Goal: Find specific page/section: Find specific page/section

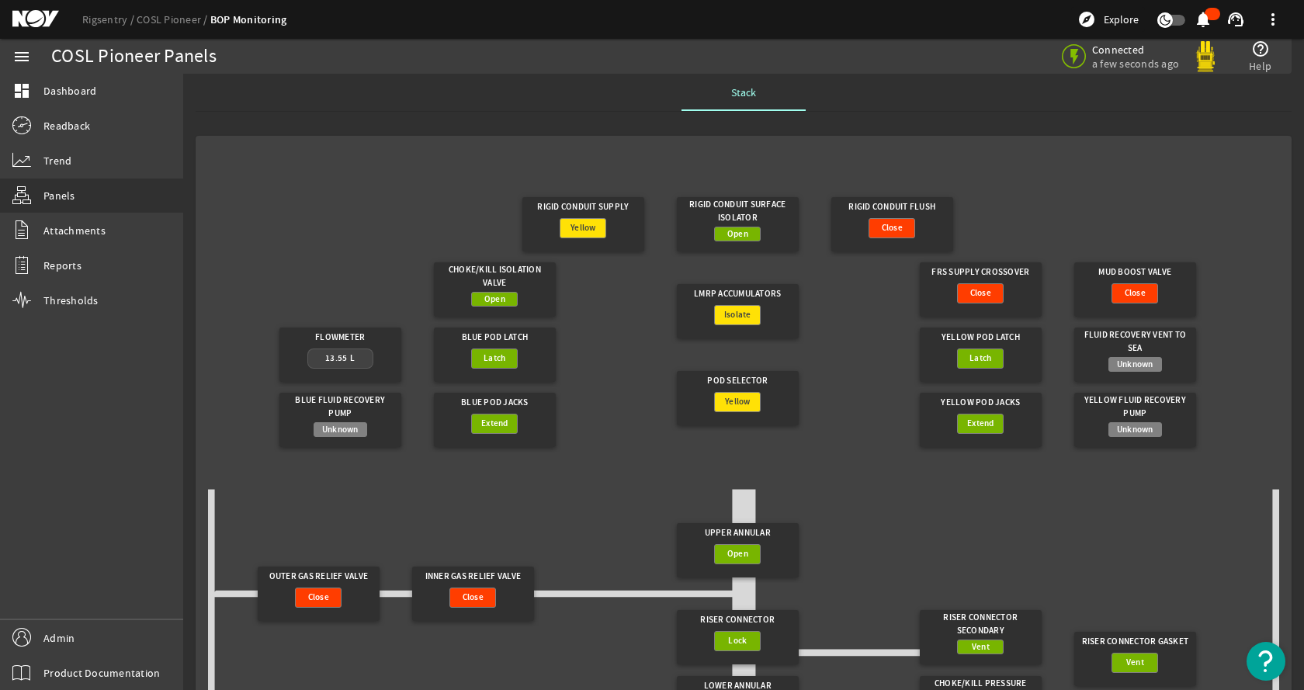
click at [585, 161] on gridster "Rigid Conduit Supply Yellow Rigid Conduit Surface Isolator Open Rigid Conduit F…" at bounding box center [743, 659] width 1071 height 1022
click at [102, 16] on link "Rigsentry" at bounding box center [109, 19] width 54 height 14
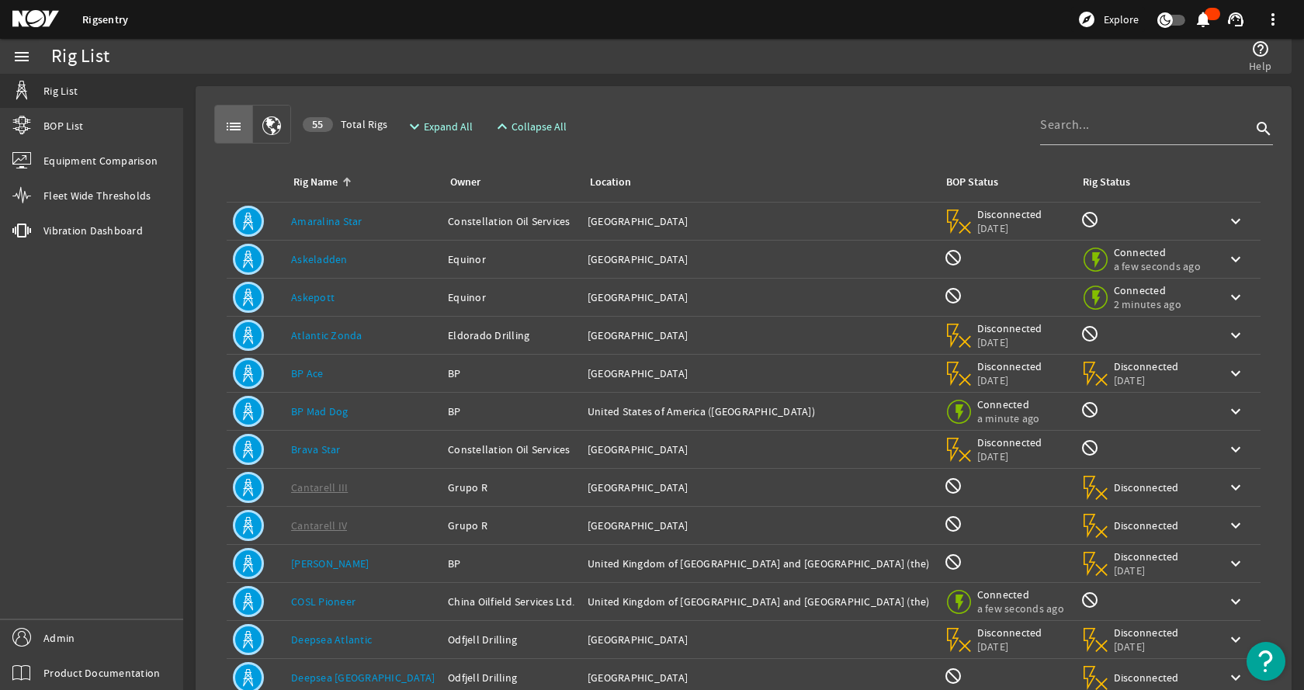
click at [898, 39] on div "help_outline Help" at bounding box center [974, 56] width 610 height 35
click at [686, 127] on div "list 55 Total Rigs expand_more Expand All expand_less Collapse All search" at bounding box center [743, 124] width 1059 height 39
click at [1102, 130] on input at bounding box center [1145, 125] width 211 height 19
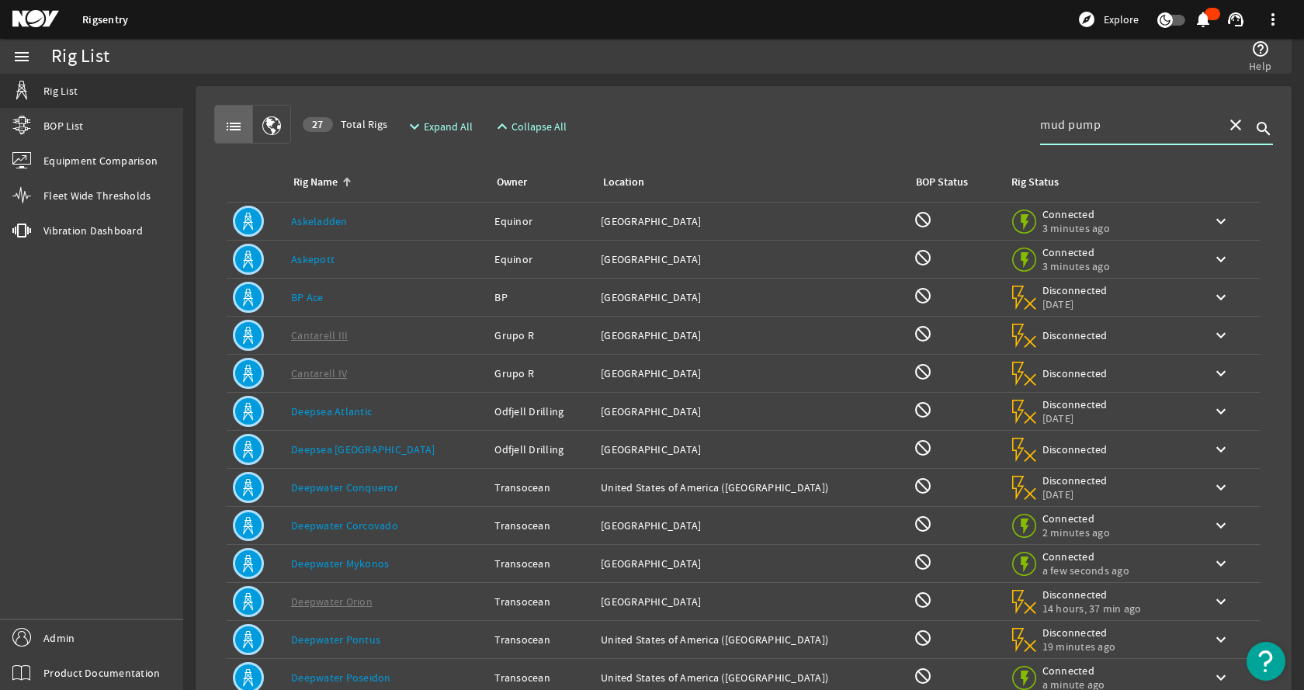
type input "mud pump"
click at [410, 218] on div "Rig Name: Askeladden" at bounding box center [386, 221] width 191 height 16
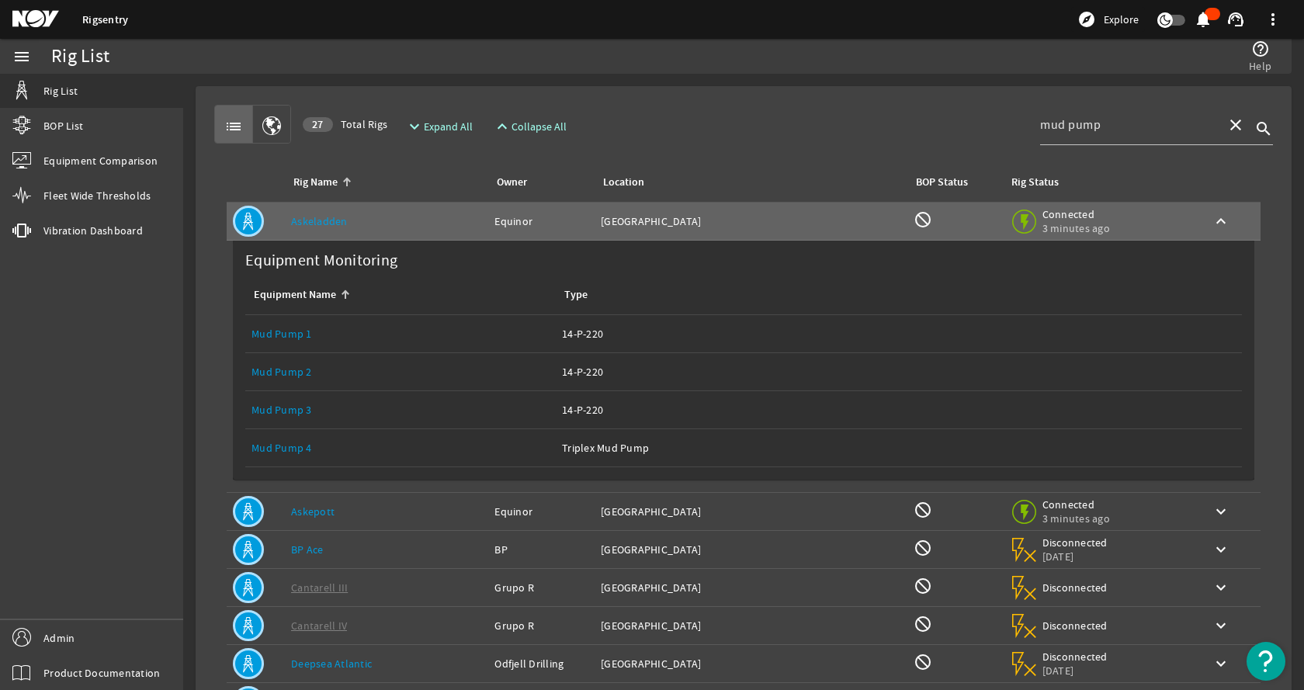
click at [179, 386] on div "menu Rig List BOP List Equipment Comparison Fleet Wide Thresholds vibration Vib…" at bounding box center [91, 364] width 183 height 651
